Goal: Information Seeking & Learning: Learn about a topic

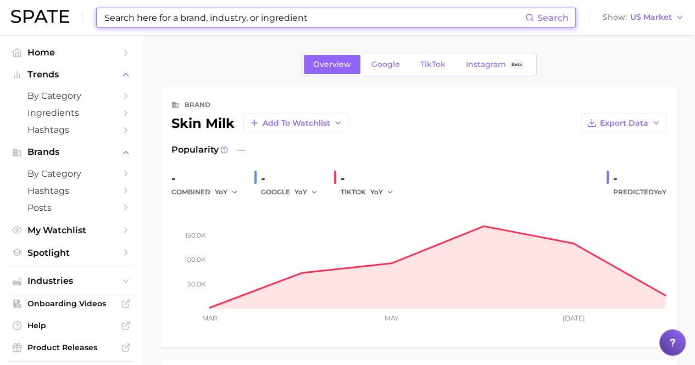
click at [208, 18] on input at bounding box center [314, 17] width 422 height 19
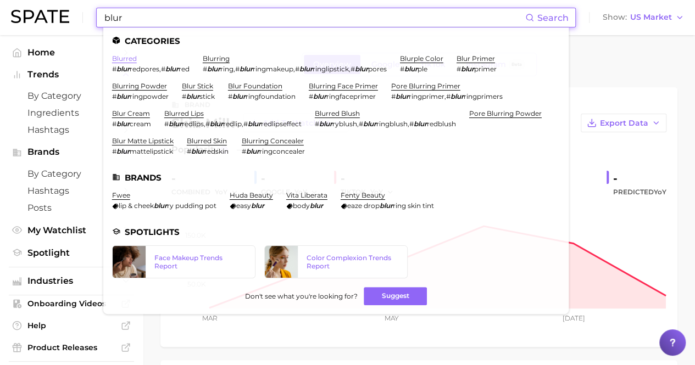
type input "blur"
click at [132, 59] on link "blurred" at bounding box center [124, 58] width 25 height 8
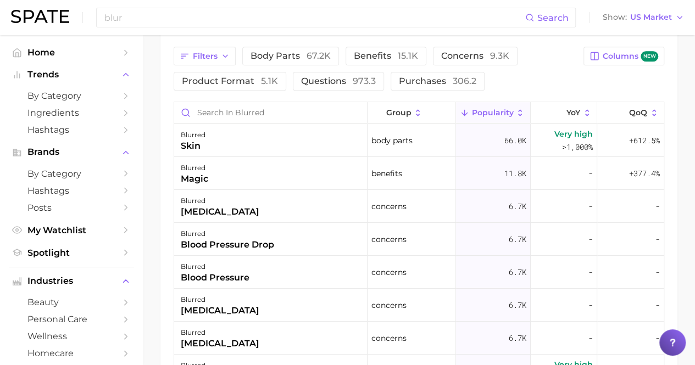
click at [492, 106] on button "Popularity" at bounding box center [493, 112] width 75 height 21
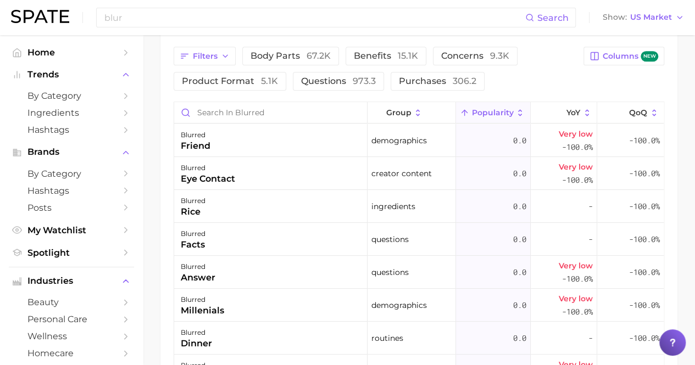
click at [490, 109] on span "Popularity" at bounding box center [493, 112] width 42 height 9
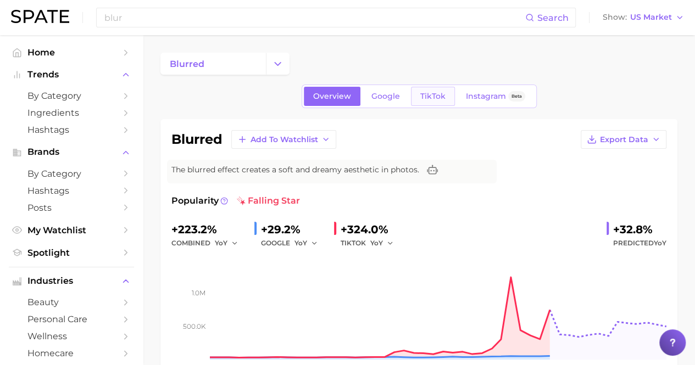
click at [432, 100] on span "TikTok" at bounding box center [432, 96] width 25 height 9
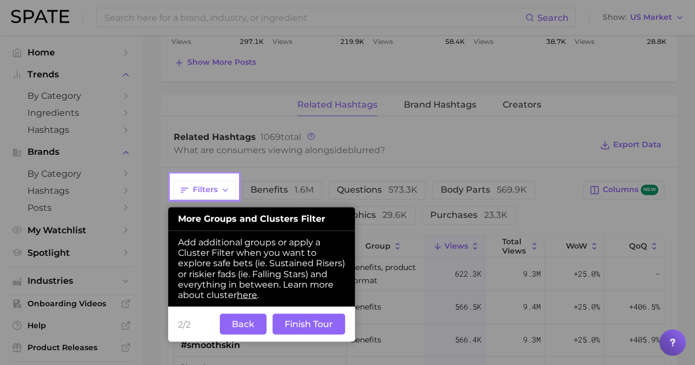
scroll to position [823, 0]
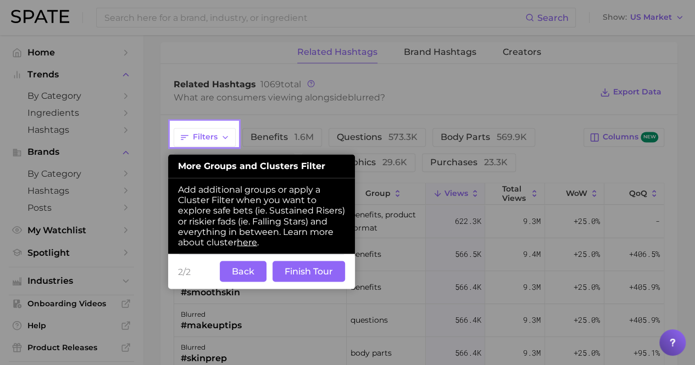
click at [254, 270] on button "Back" at bounding box center [243, 271] width 47 height 21
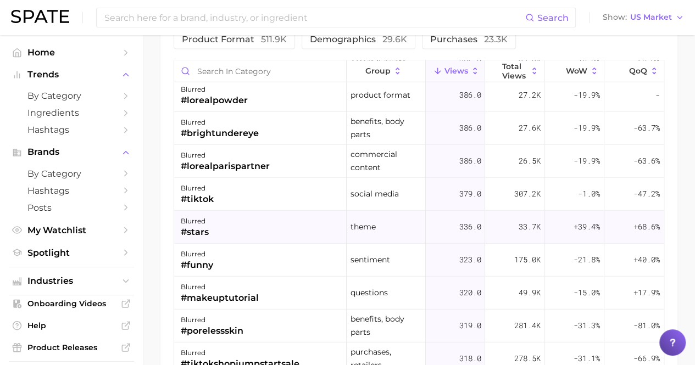
scroll to position [1491, 0]
